Goal: Information Seeking & Learning: Understand process/instructions

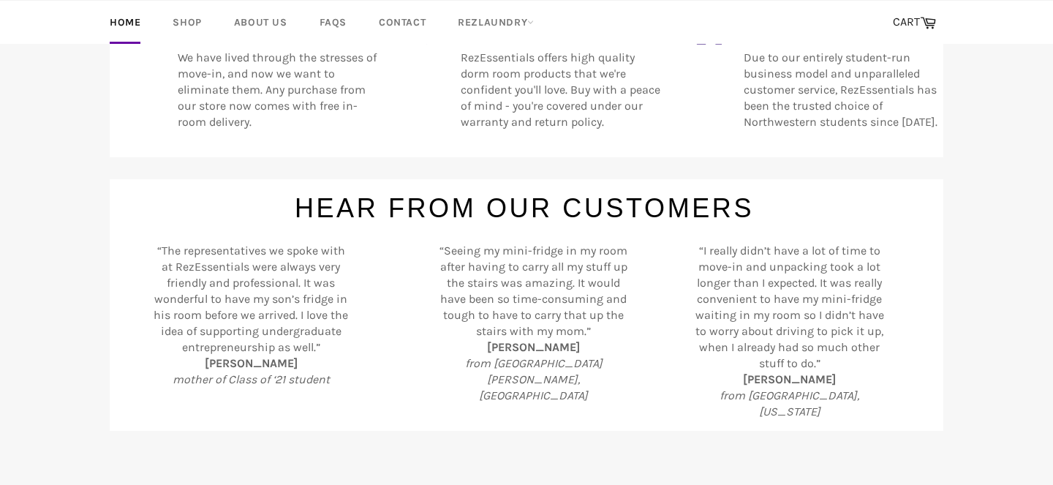
scroll to position [673, 0]
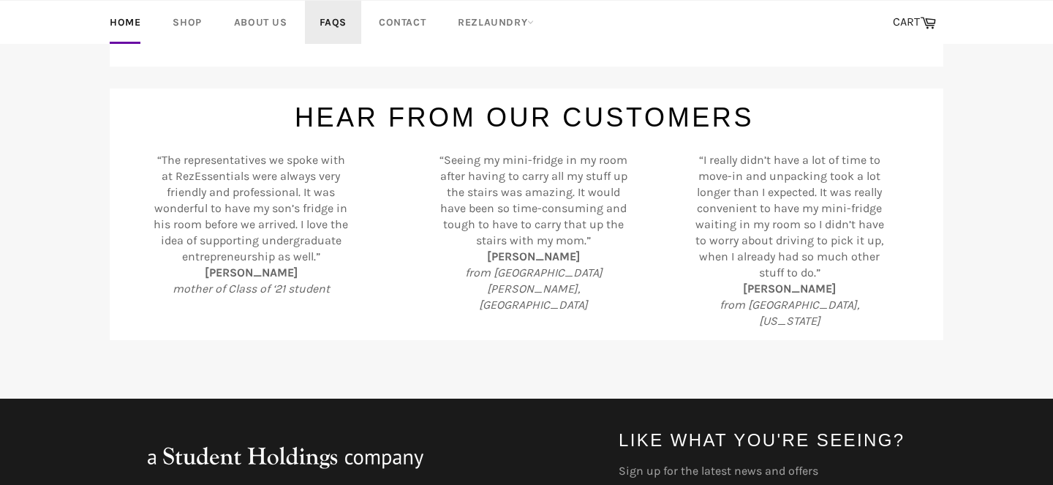
click at [332, 24] on link "FAQs" at bounding box center [333, 22] width 56 height 43
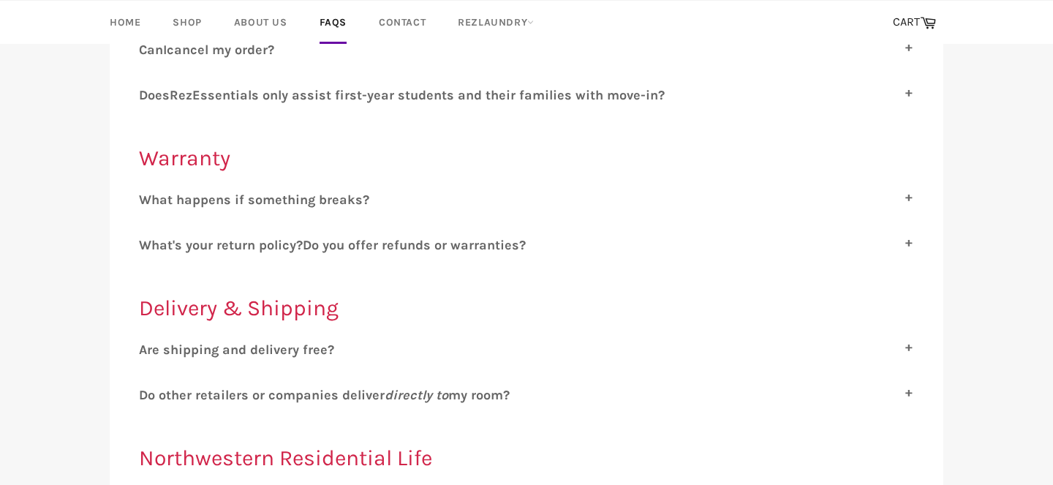
scroll to position [427, 0]
click at [429, 390] on icon "directly to" at bounding box center [417, 396] width 64 height 16
click at [148, 390] on input "D o other retailers or companies deliver directly to my room?" at bounding box center [144, 393] width 10 height 10
checkbox input "true"
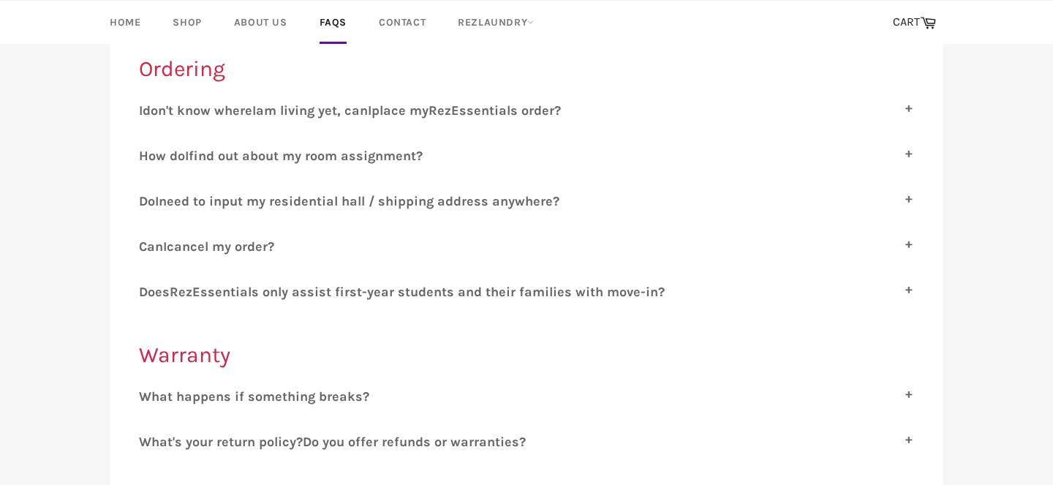
scroll to position [0, 0]
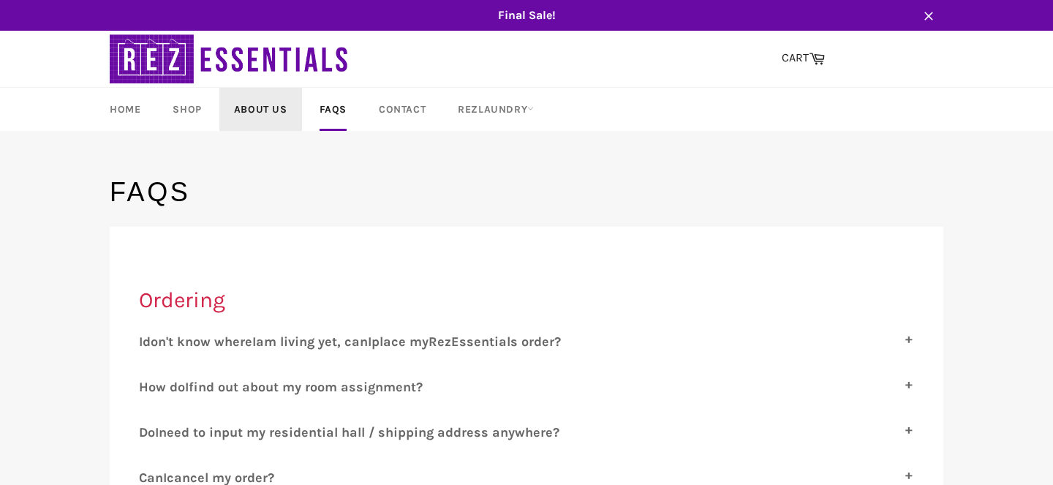
click at [271, 116] on link "About Us" at bounding box center [260, 109] width 83 height 43
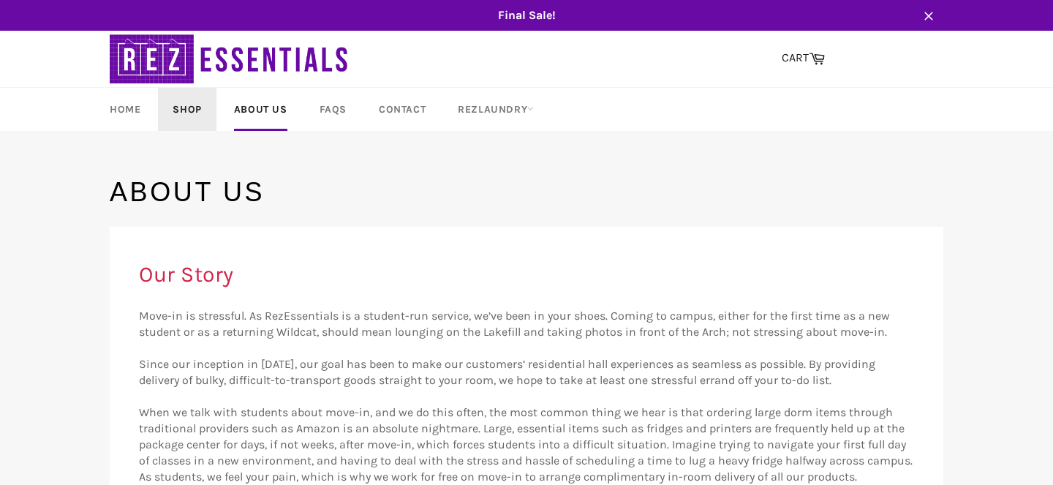
click at [178, 107] on link "Shop" at bounding box center [187, 109] width 58 height 43
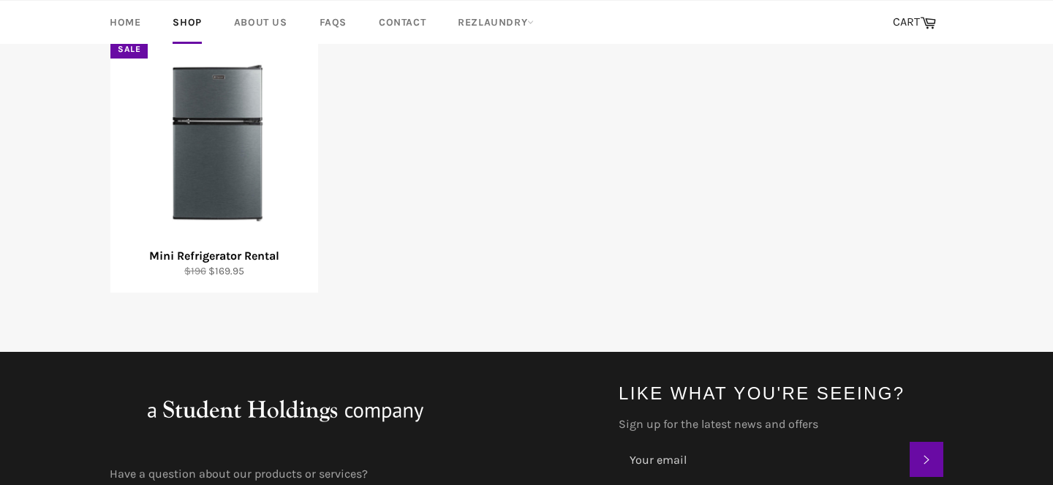
scroll to position [193, 0]
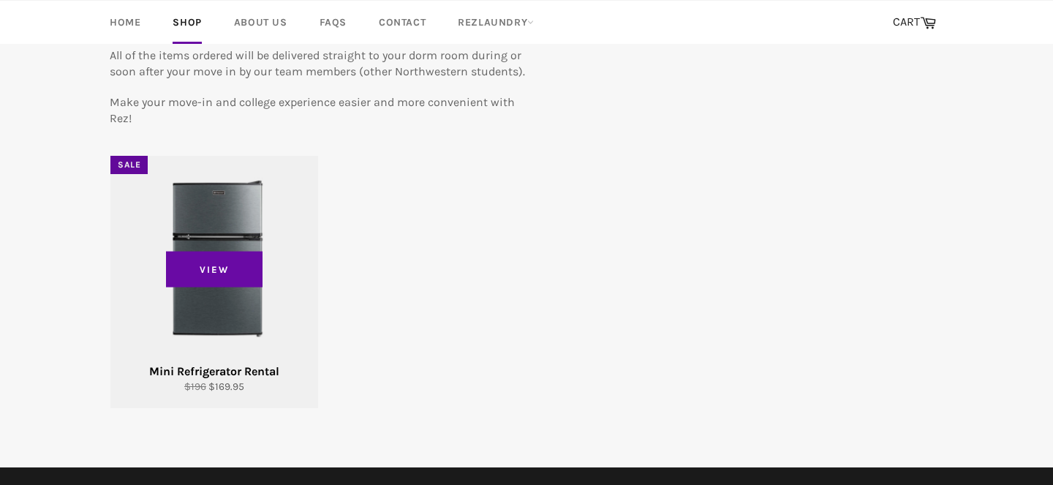
click at [225, 227] on div "View" at bounding box center [214, 282] width 208 height 252
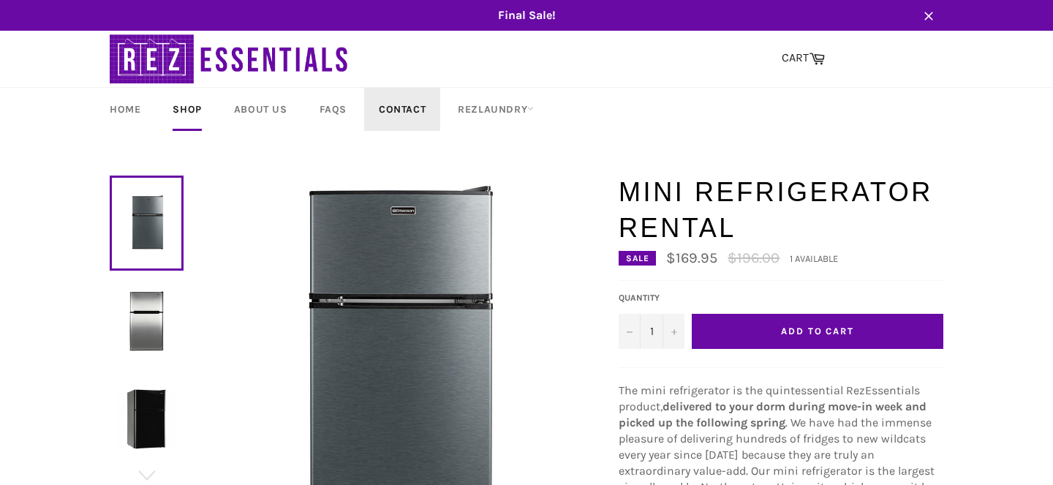
click at [402, 93] on link "Contact" at bounding box center [402, 109] width 76 height 43
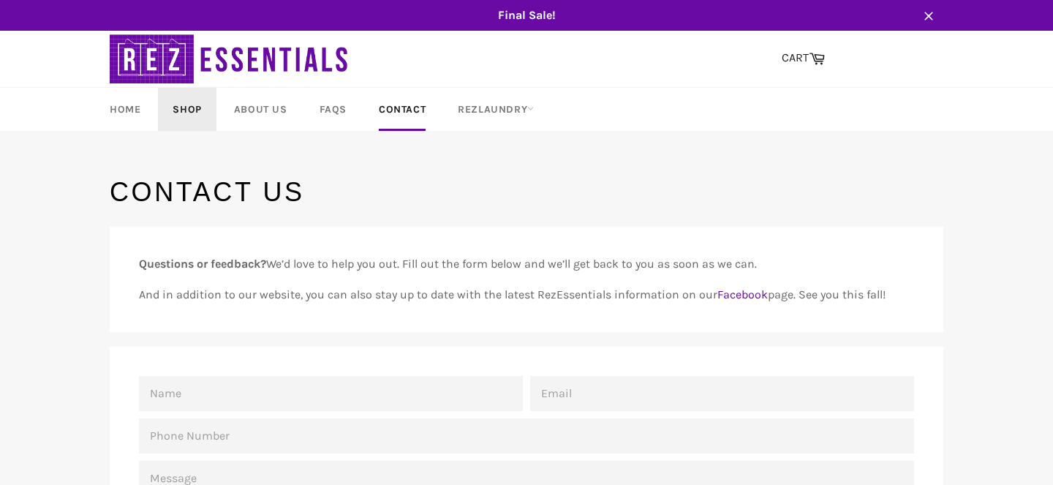
click at [185, 113] on link "Shop" at bounding box center [187, 109] width 58 height 43
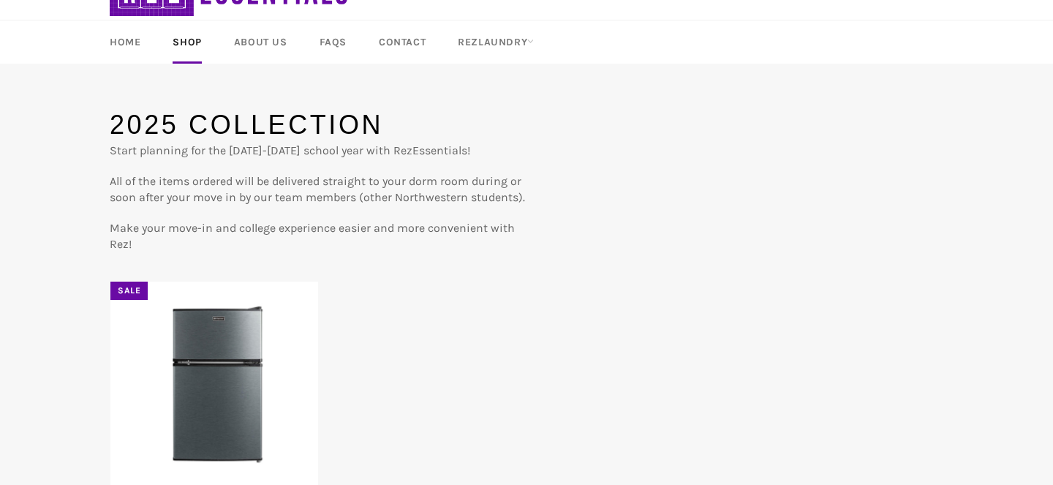
scroll to position [31, 0]
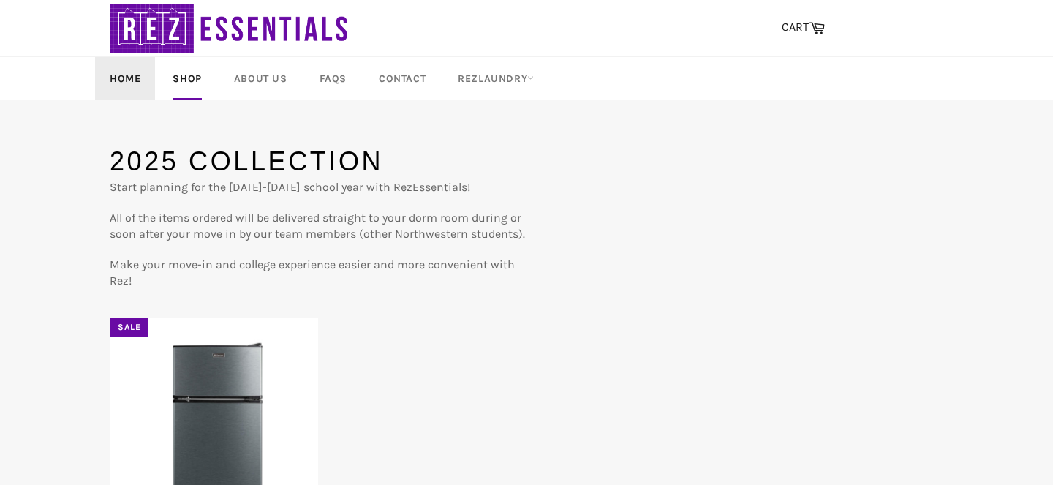
click at [127, 71] on link "Home" at bounding box center [125, 78] width 60 height 43
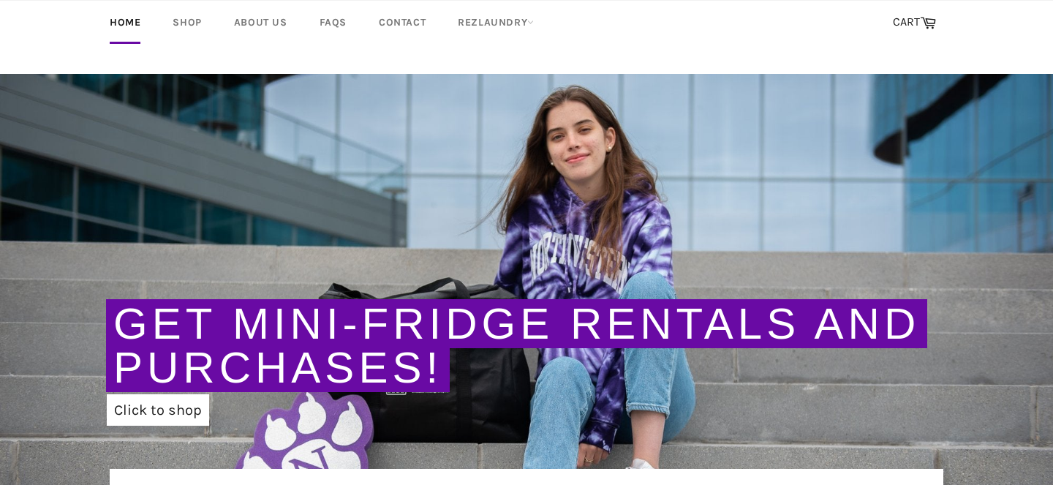
scroll to position [149, 0]
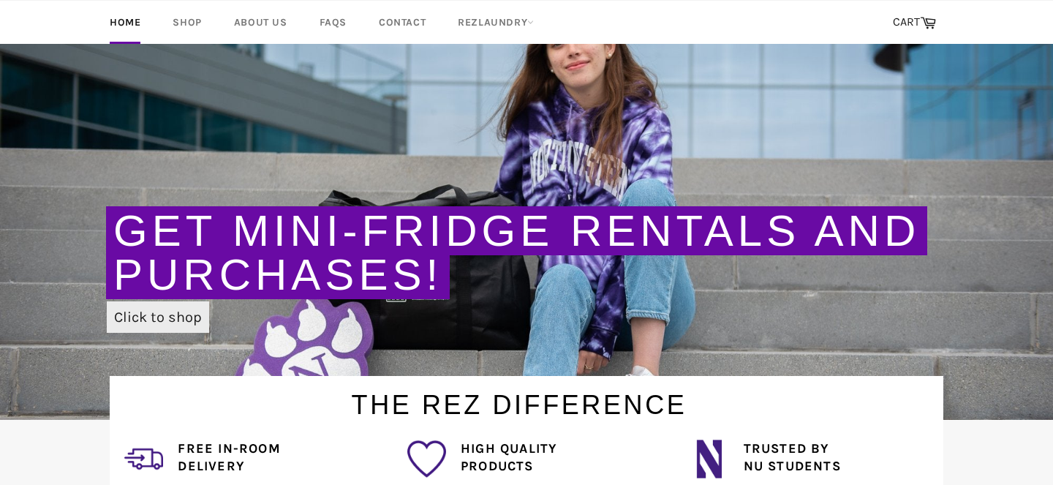
click at [159, 313] on link "Click to shop" at bounding box center [158, 316] width 102 height 31
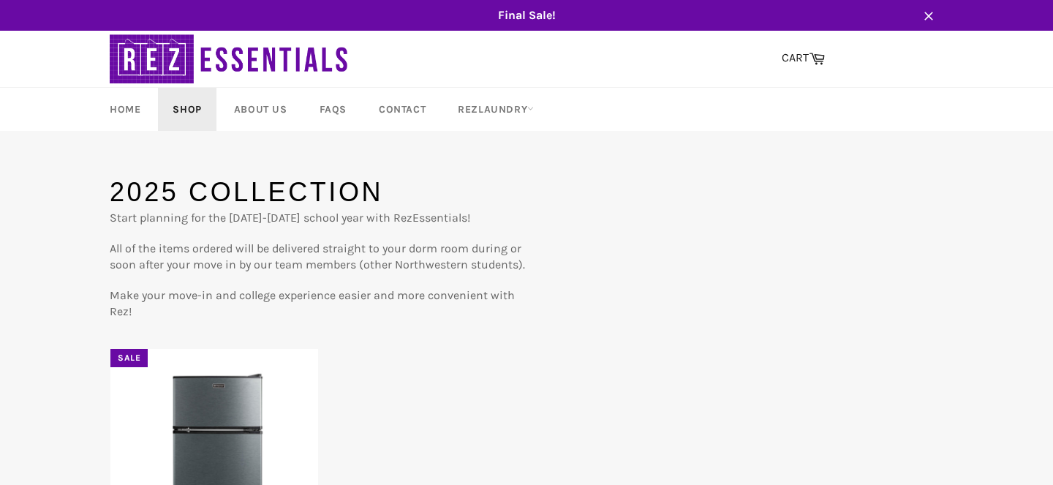
click at [190, 109] on link "Shop" at bounding box center [187, 109] width 58 height 43
click at [256, 117] on link "About Us" at bounding box center [260, 109] width 83 height 43
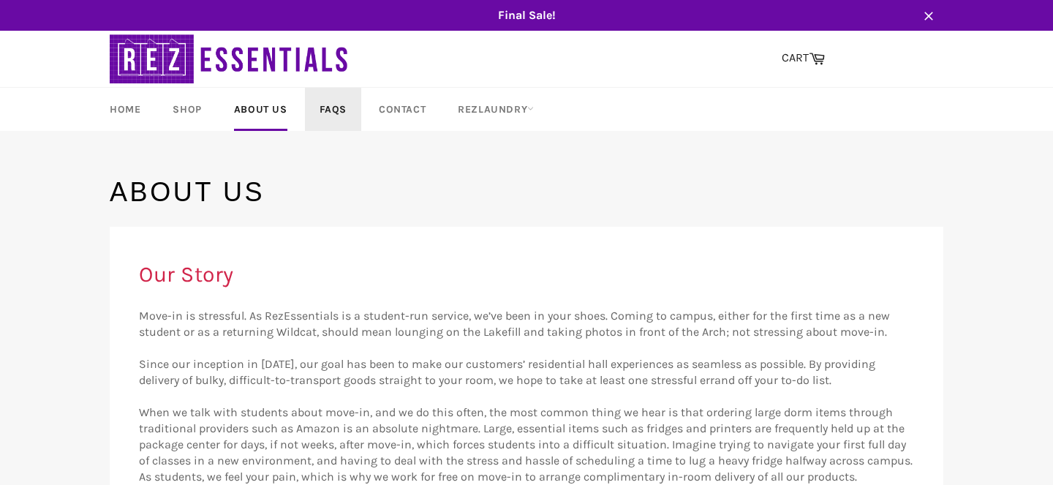
click at [322, 116] on link "FAQs" at bounding box center [333, 109] width 56 height 43
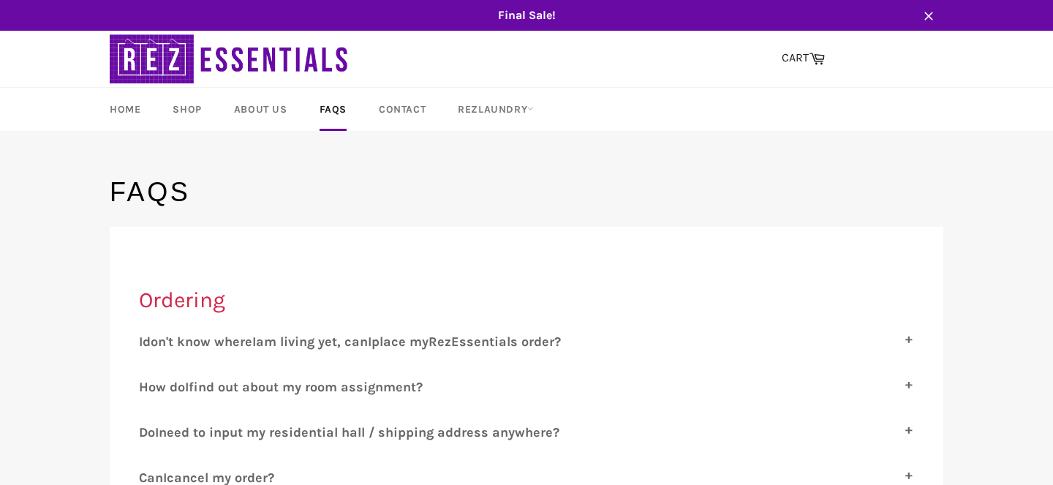
scroll to position [321, 0]
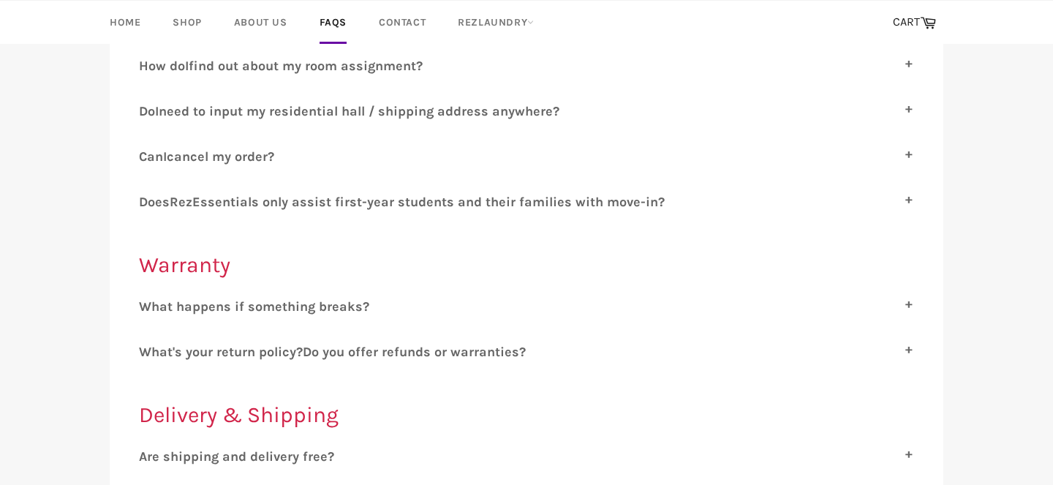
click at [367, 298] on label "W hat happens if something breaks?" at bounding box center [526, 306] width 775 height 16
click at [148, 298] on input "W hat happens if something breaks?" at bounding box center [144, 303] width 10 height 10
checkbox input "true"
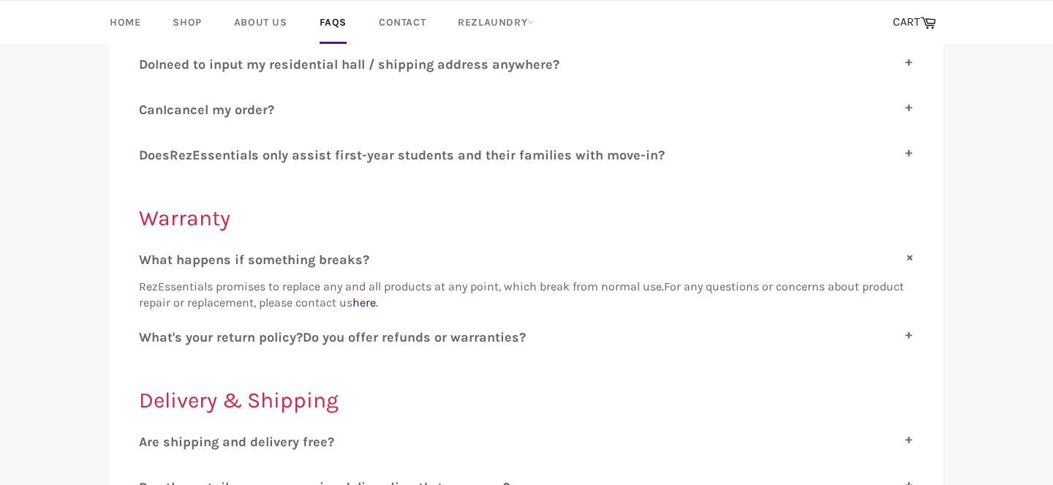
scroll to position [422, 0]
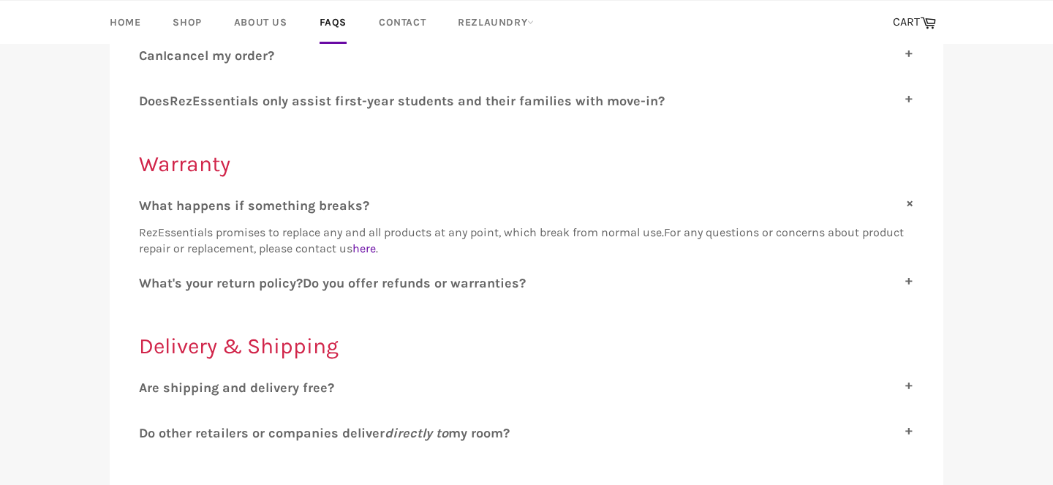
click at [371, 284] on span "o you offer refunds or warranties?" at bounding box center [419, 283] width 214 height 16
click at [148, 284] on input "W hat's your return policy? D o you offer refunds or warranties?" at bounding box center [144, 280] width 10 height 10
checkbox input "true"
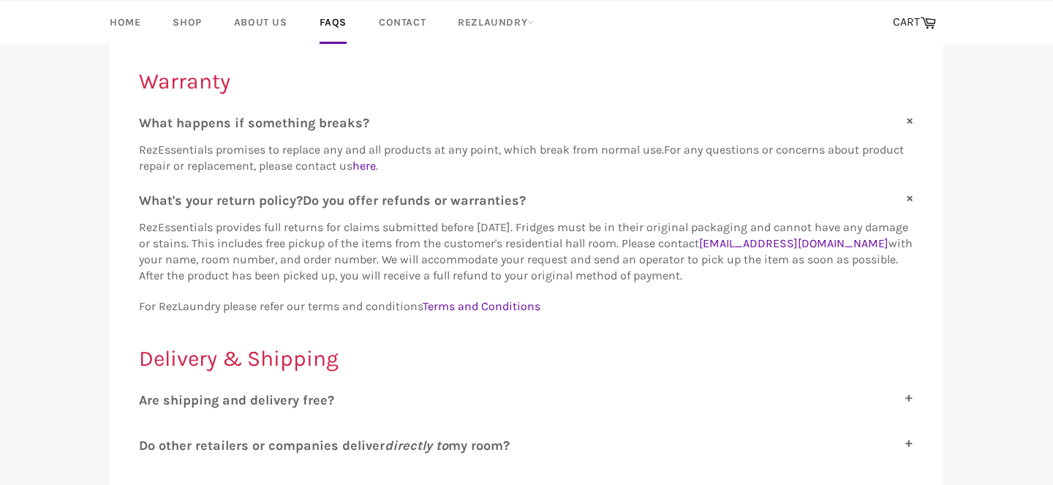
scroll to position [503, 0]
drag, startPoint x: 181, startPoint y: 257, endPoint x: 330, endPoint y: 257, distance: 149.2
click at [330, 257] on span "RezEssentials provides full returns for claims submitted before November 1. Fri…" at bounding box center [526, 253] width 774 height 62
copy link "support@rezessentials.com"
click at [362, 302] on span "For RezLaundry please refer our terms and conditions Terms and Conditions" at bounding box center [339, 308] width 401 height 14
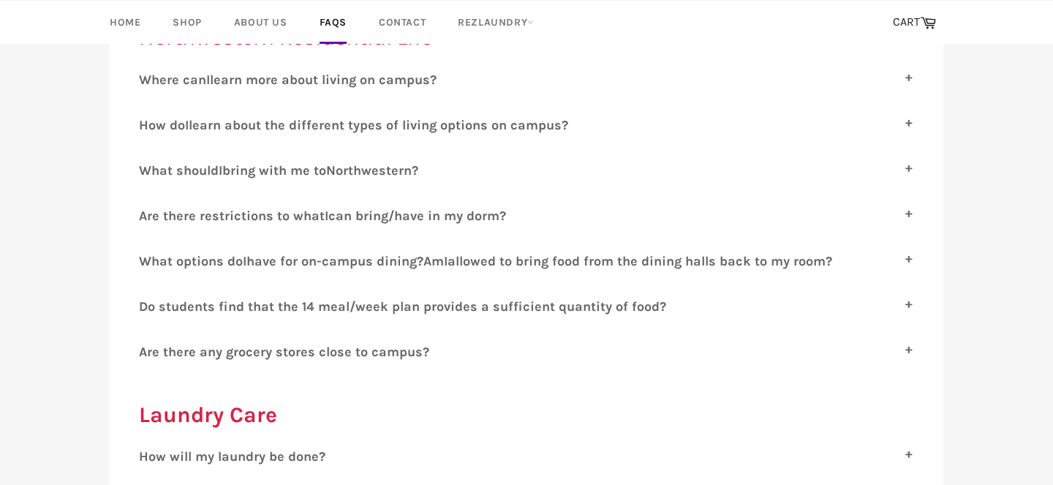
scroll to position [1016, 0]
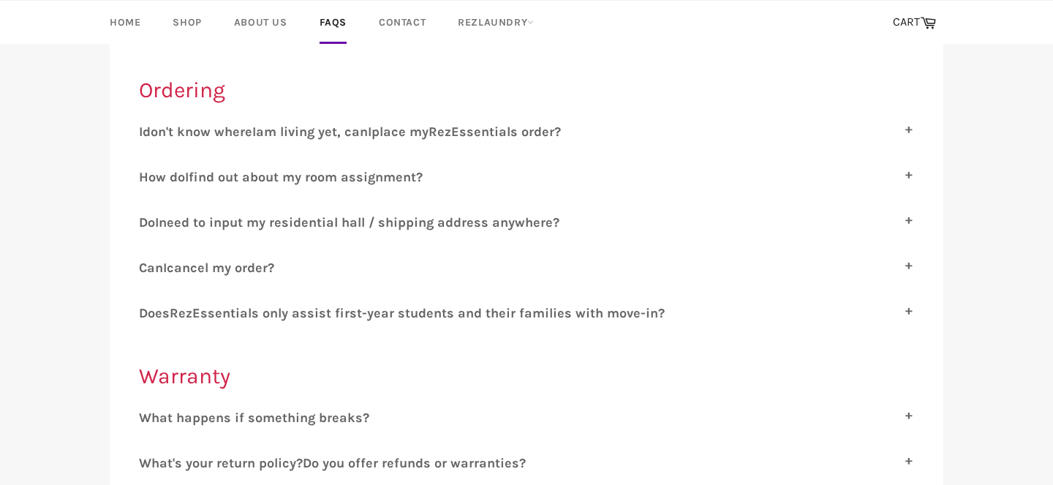
scroll to position [268, 0]
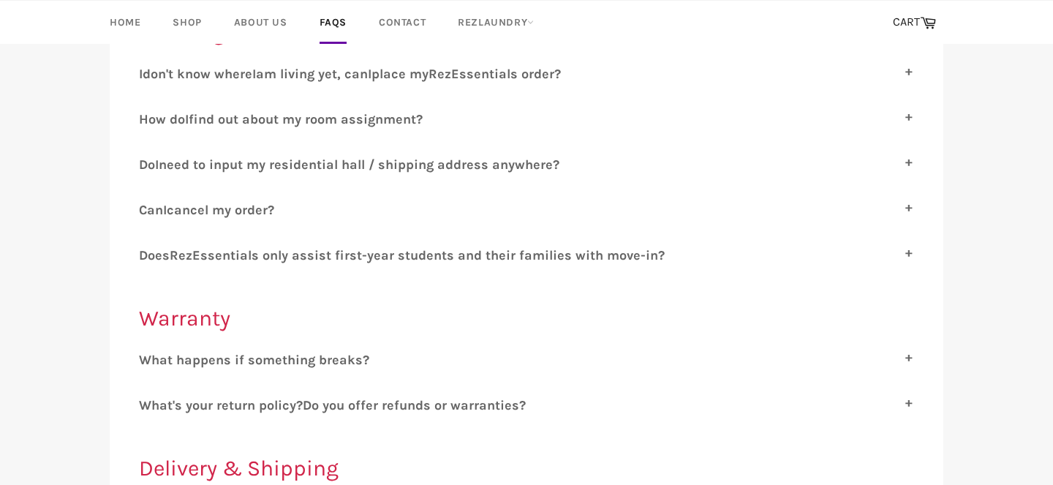
click at [303, 399] on span "hat's your return policy?" at bounding box center [226, 405] width 151 height 16
click at [148, 399] on input "W hat's your return policy? D o you offer refunds or warranties?" at bounding box center [144, 402] width 10 height 10
checkbox input "true"
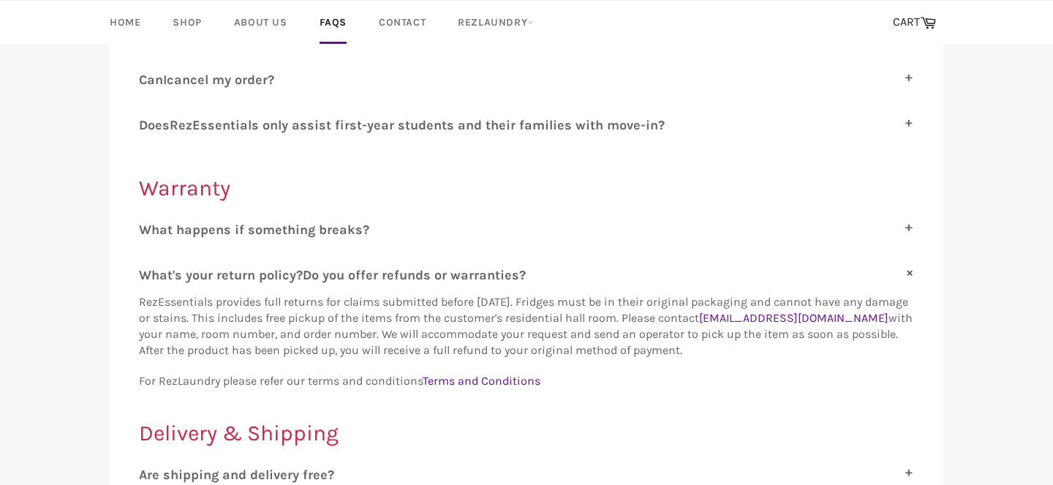
scroll to position [396, 0]
copy link "support@rezessentials.com"
drag, startPoint x: 305, startPoint y: 328, endPoint x: 243, endPoint y: 9, distance: 325.6
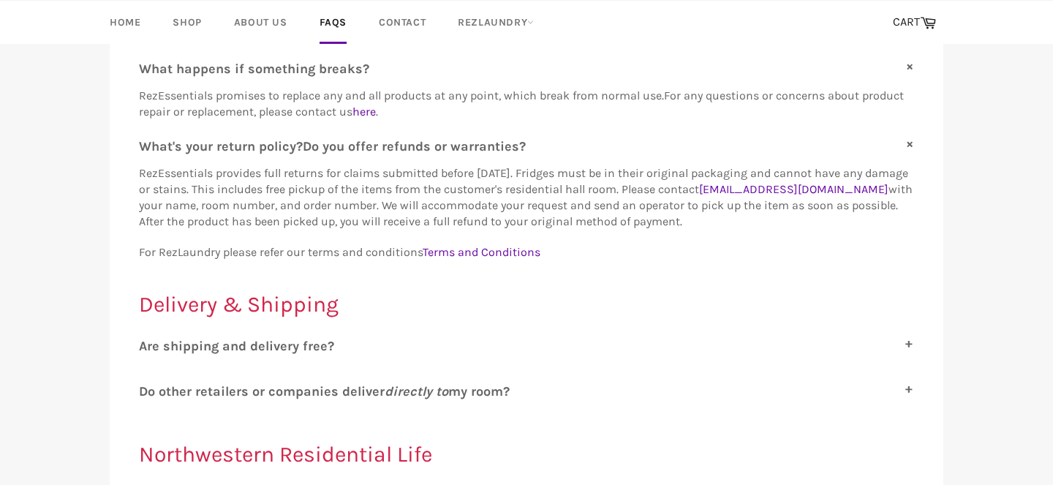
scroll to position [555, 0]
